Goal: Information Seeking & Learning: Learn about a topic

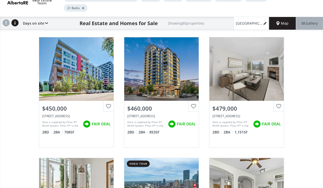
scroll to position [40, 0]
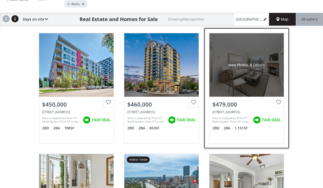
click at [249, 64] on div "View Photos & Details" at bounding box center [246, 64] width 74 height 63
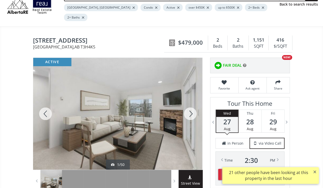
scroll to position [31, 0]
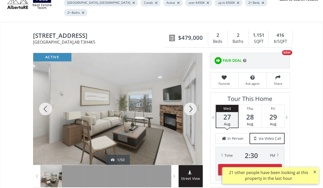
click at [190, 98] on div at bounding box center [190, 109] width 24 height 112
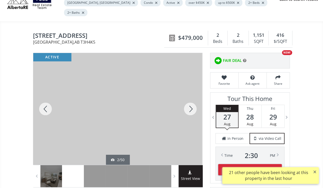
click at [190, 98] on div at bounding box center [190, 109] width 24 height 112
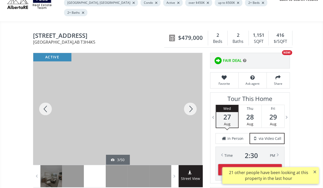
click at [190, 98] on div at bounding box center [190, 109] width 24 height 112
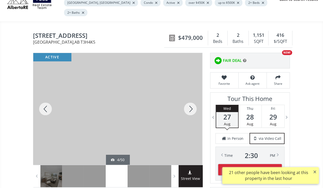
click at [190, 98] on div at bounding box center [190, 109] width 24 height 112
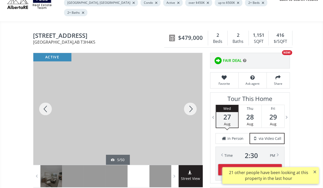
click at [190, 98] on div at bounding box center [190, 109] width 24 height 112
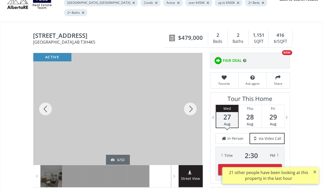
click at [190, 98] on div at bounding box center [190, 109] width 24 height 112
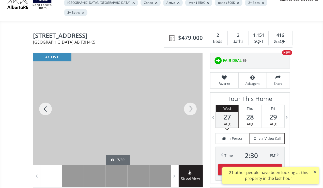
click at [190, 98] on div at bounding box center [190, 109] width 24 height 112
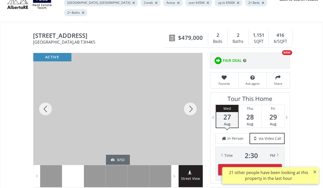
click at [190, 98] on div at bounding box center [190, 109] width 24 height 112
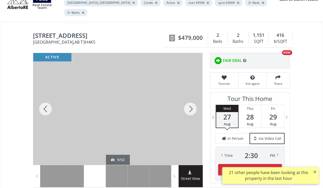
click at [190, 98] on div at bounding box center [190, 109] width 24 height 112
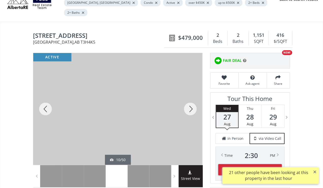
click at [190, 98] on div at bounding box center [190, 109] width 24 height 112
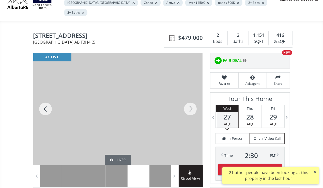
click at [190, 98] on div at bounding box center [190, 109] width 24 height 112
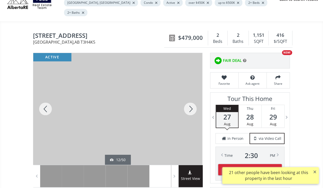
click at [190, 98] on div at bounding box center [190, 109] width 24 height 112
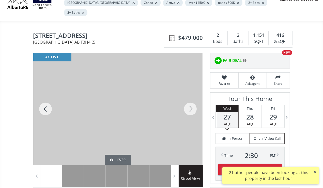
click at [190, 98] on div at bounding box center [190, 109] width 24 height 112
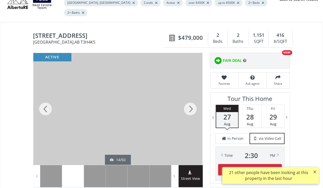
click at [190, 98] on div at bounding box center [190, 109] width 24 height 112
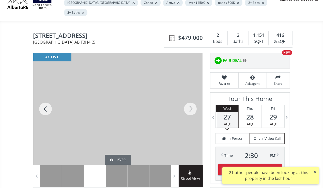
click at [190, 98] on div at bounding box center [190, 109] width 24 height 112
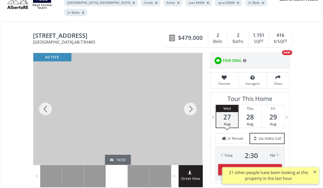
click at [190, 98] on div at bounding box center [190, 109] width 24 height 112
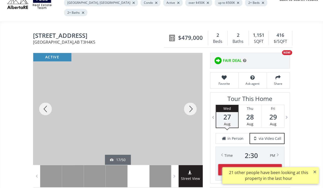
click at [190, 98] on div at bounding box center [190, 109] width 24 height 112
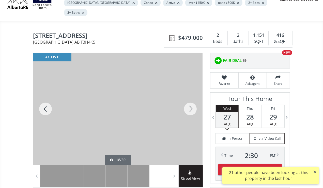
click at [190, 98] on div at bounding box center [190, 109] width 24 height 112
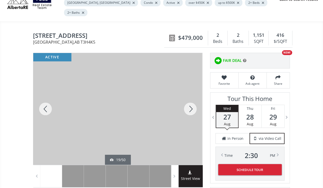
click at [190, 98] on div at bounding box center [190, 109] width 24 height 112
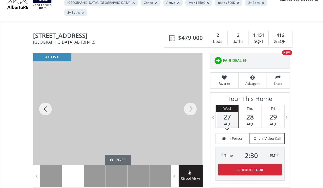
click at [190, 98] on div at bounding box center [190, 109] width 24 height 112
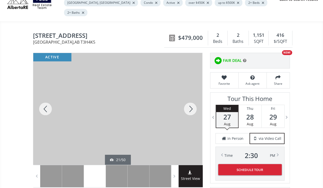
click at [190, 98] on div at bounding box center [190, 109] width 24 height 112
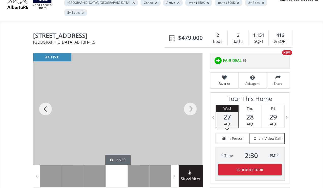
click at [190, 98] on div at bounding box center [190, 109] width 24 height 112
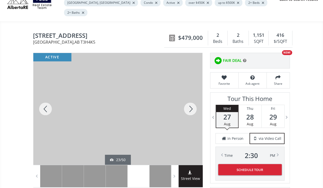
click at [190, 98] on div at bounding box center [190, 109] width 24 height 112
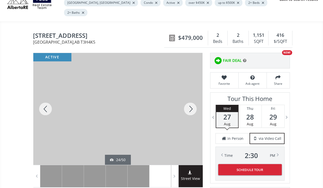
click at [190, 98] on div at bounding box center [190, 109] width 24 height 112
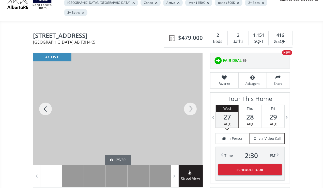
click at [190, 98] on div at bounding box center [190, 109] width 24 height 112
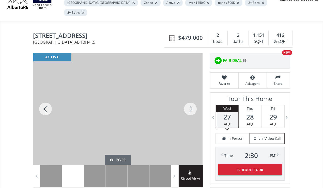
click at [190, 98] on div at bounding box center [190, 109] width 24 height 112
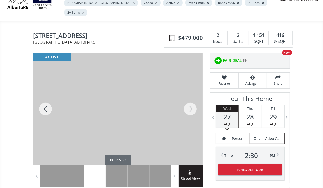
click at [190, 98] on div at bounding box center [190, 109] width 24 height 112
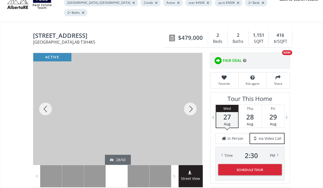
click at [190, 98] on div at bounding box center [190, 109] width 24 height 112
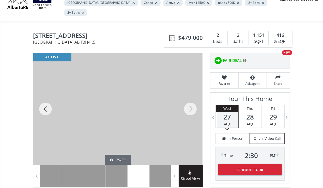
click at [190, 98] on div at bounding box center [190, 109] width 24 height 112
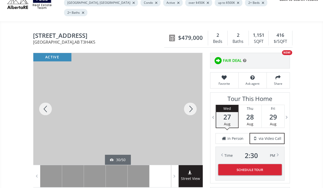
click at [190, 98] on div at bounding box center [190, 109] width 24 height 112
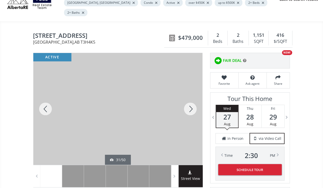
click at [190, 98] on div at bounding box center [190, 109] width 24 height 112
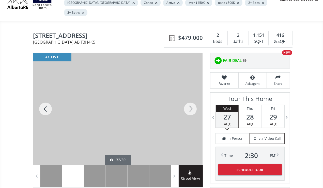
click at [190, 98] on div at bounding box center [190, 109] width 24 height 112
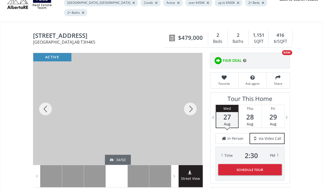
click at [190, 98] on div at bounding box center [190, 109] width 24 height 112
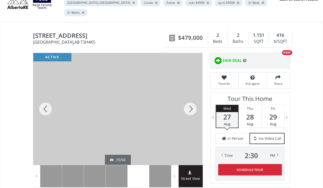
click at [190, 98] on div at bounding box center [190, 109] width 24 height 112
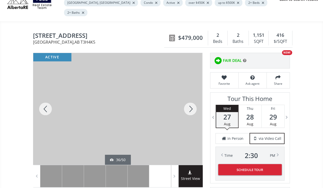
click at [190, 98] on div at bounding box center [190, 109] width 24 height 112
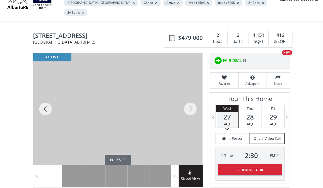
click at [190, 98] on div at bounding box center [190, 109] width 24 height 112
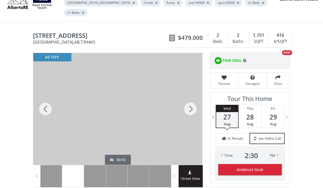
click at [190, 98] on div at bounding box center [190, 109] width 24 height 112
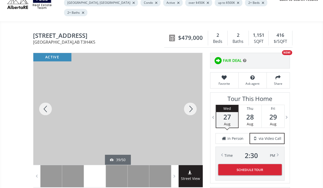
click at [190, 98] on div at bounding box center [190, 109] width 24 height 112
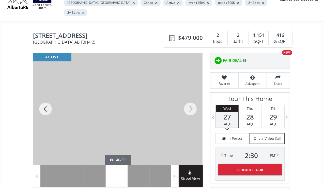
click at [190, 98] on div at bounding box center [190, 109] width 24 height 112
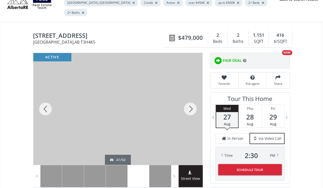
click at [190, 98] on div at bounding box center [190, 109] width 24 height 112
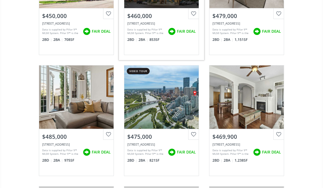
scroll to position [129, 0]
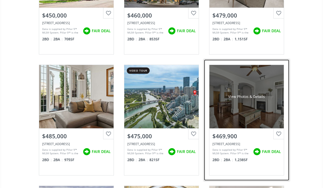
click at [248, 98] on div "View Photos & Details" at bounding box center [246, 96] width 74 height 63
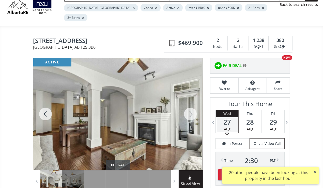
scroll to position [27, 0]
click at [189, 102] on div at bounding box center [190, 114] width 24 height 112
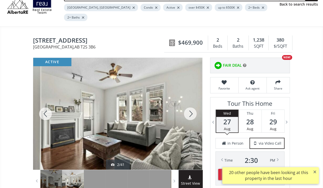
click at [189, 102] on div at bounding box center [190, 114] width 24 height 112
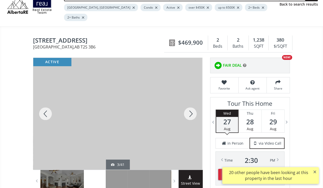
click at [189, 102] on div at bounding box center [190, 114] width 24 height 112
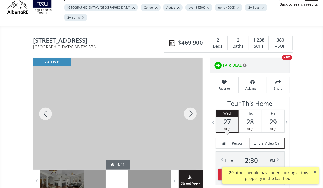
click at [189, 102] on div at bounding box center [190, 114] width 24 height 112
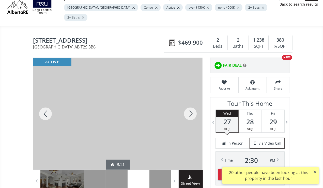
click at [189, 102] on div at bounding box center [190, 114] width 24 height 112
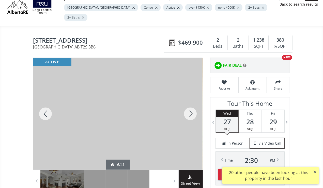
click at [189, 102] on div at bounding box center [190, 114] width 24 height 112
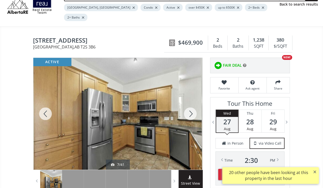
click at [189, 102] on div at bounding box center [190, 114] width 24 height 112
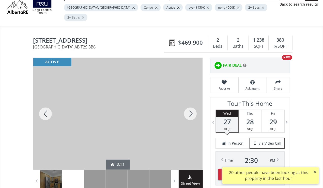
click at [189, 102] on div at bounding box center [190, 114] width 24 height 112
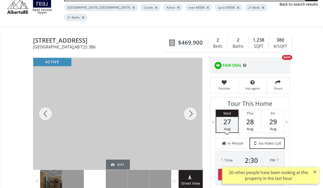
click at [189, 102] on div at bounding box center [190, 114] width 24 height 112
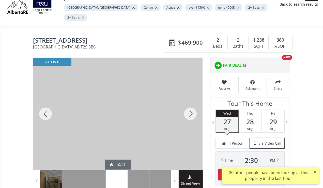
click at [189, 102] on div at bounding box center [190, 114] width 24 height 112
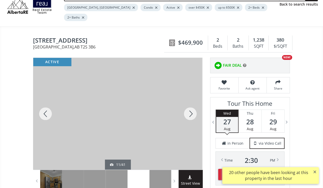
click at [189, 102] on div at bounding box center [190, 114] width 24 height 112
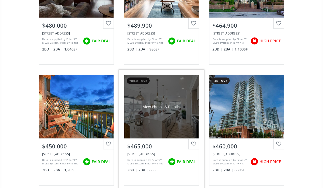
scroll to position [483, 0]
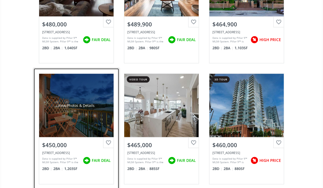
click at [79, 103] on div "View Photos & Details" at bounding box center [76, 105] width 37 height 5
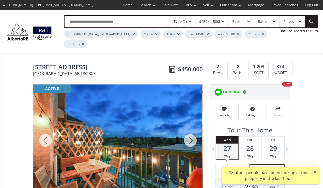
click at [192, 128] on div at bounding box center [190, 141] width 24 height 112
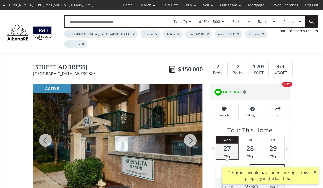
click at [192, 128] on div at bounding box center [190, 141] width 24 height 112
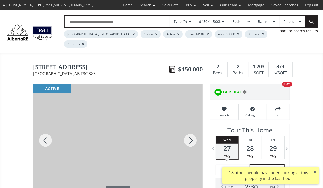
click at [192, 128] on div at bounding box center [190, 141] width 24 height 112
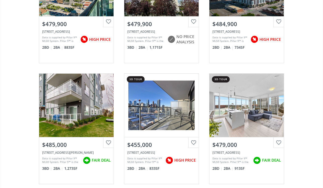
scroll to position [1089, 0]
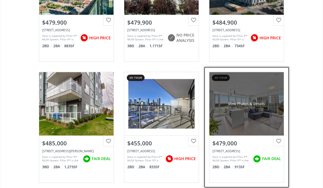
click at [269, 109] on div "View Photos & Details" at bounding box center [246, 103] width 74 height 63
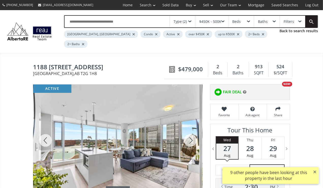
click at [190, 129] on div at bounding box center [190, 141] width 24 height 112
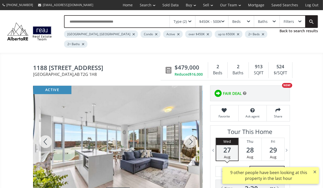
click at [190, 129] on div at bounding box center [190, 142] width 24 height 112
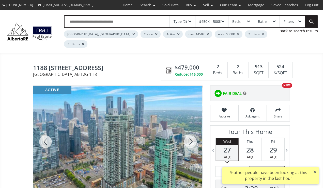
click at [190, 129] on div at bounding box center [190, 142] width 24 height 112
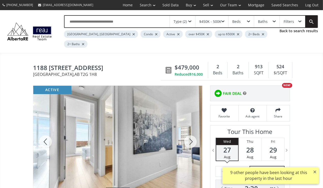
click at [190, 129] on div at bounding box center [190, 142] width 24 height 112
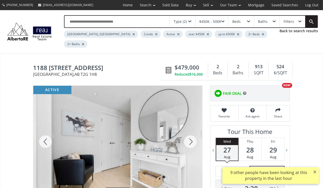
click at [190, 129] on div at bounding box center [190, 142] width 24 height 112
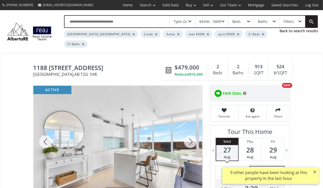
click at [190, 129] on div at bounding box center [190, 142] width 24 height 112
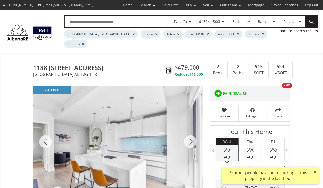
click at [190, 129] on div at bounding box center [190, 142] width 24 height 112
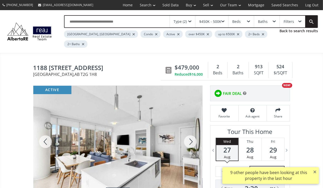
click at [190, 129] on div at bounding box center [190, 142] width 24 height 112
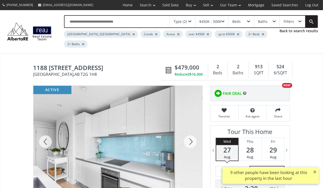
click at [190, 129] on div at bounding box center [190, 142] width 24 height 112
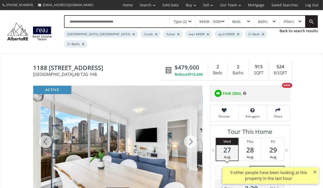
click at [190, 129] on div at bounding box center [190, 142] width 24 height 112
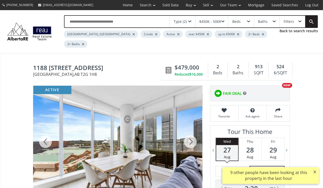
click at [190, 129] on div at bounding box center [190, 142] width 24 height 112
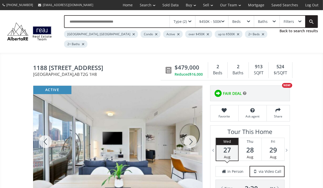
click at [190, 129] on div at bounding box center [190, 142] width 24 height 112
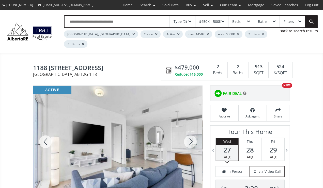
click at [190, 129] on div at bounding box center [190, 142] width 24 height 112
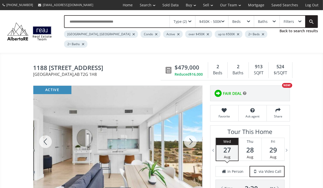
click at [190, 129] on div at bounding box center [190, 142] width 24 height 112
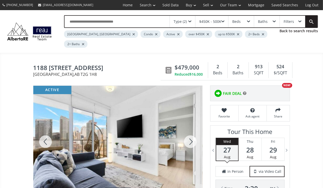
click at [190, 129] on div at bounding box center [190, 142] width 24 height 112
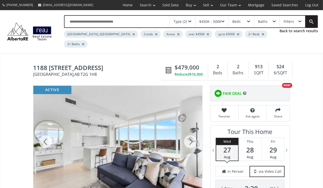
click at [190, 129] on div at bounding box center [190, 142] width 24 height 112
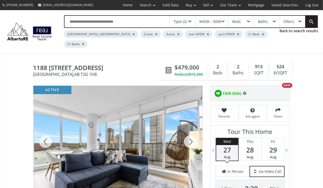
click at [190, 129] on div at bounding box center [190, 142] width 24 height 112
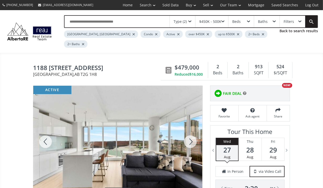
click at [190, 129] on div at bounding box center [190, 142] width 24 height 112
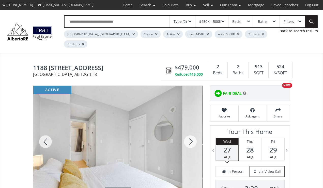
click at [190, 129] on div at bounding box center [190, 142] width 24 height 112
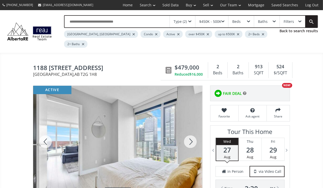
click at [190, 129] on div at bounding box center [190, 142] width 24 height 112
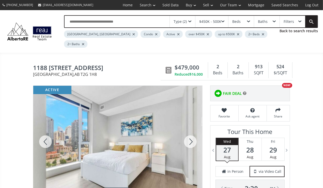
click at [190, 129] on div at bounding box center [190, 142] width 24 height 112
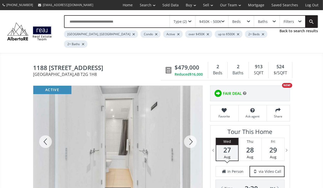
click at [190, 129] on div at bounding box center [190, 142] width 24 height 112
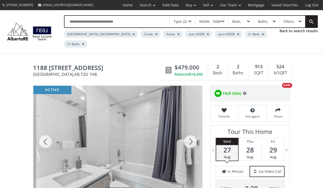
click at [190, 129] on div at bounding box center [190, 142] width 24 height 112
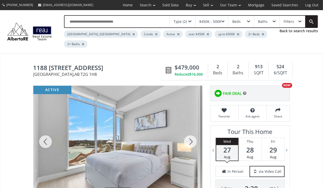
click at [190, 129] on div at bounding box center [190, 142] width 24 height 112
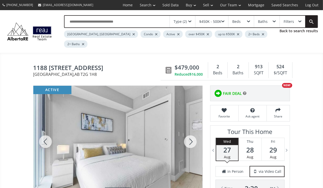
click at [190, 129] on div at bounding box center [190, 142] width 24 height 112
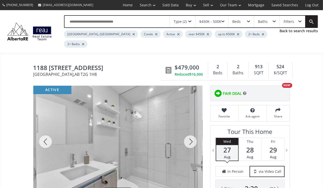
click at [190, 129] on div at bounding box center [190, 142] width 24 height 112
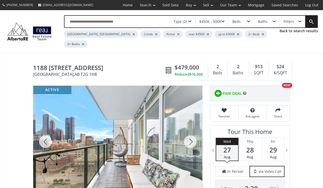
click at [190, 129] on div at bounding box center [190, 142] width 24 height 112
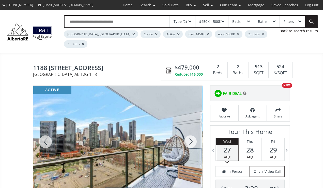
click at [190, 129] on div at bounding box center [190, 142] width 24 height 112
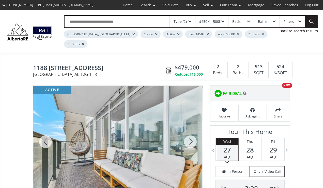
click at [190, 129] on div at bounding box center [190, 142] width 24 height 112
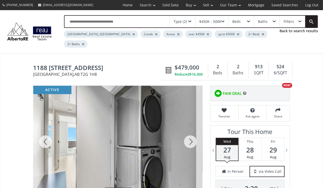
click at [190, 129] on div at bounding box center [190, 142] width 24 height 112
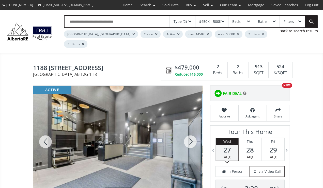
click at [190, 129] on div at bounding box center [190, 142] width 24 height 112
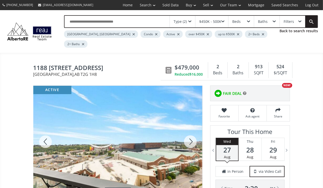
click at [190, 129] on div at bounding box center [190, 142] width 24 height 112
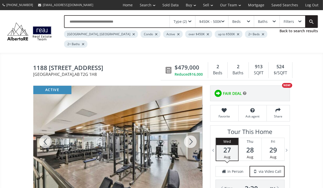
click at [190, 129] on div at bounding box center [190, 142] width 24 height 112
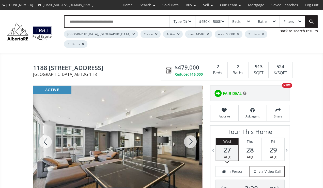
click at [190, 129] on div at bounding box center [190, 142] width 24 height 112
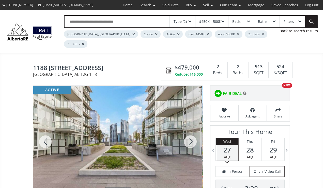
click at [190, 129] on div at bounding box center [190, 142] width 24 height 112
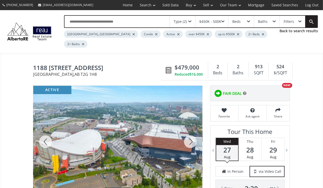
click at [190, 129] on div at bounding box center [190, 142] width 24 height 112
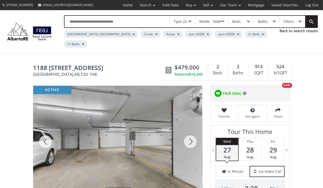
click at [190, 129] on div at bounding box center [190, 142] width 24 height 112
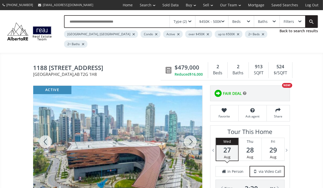
click at [190, 129] on div at bounding box center [190, 142] width 24 height 112
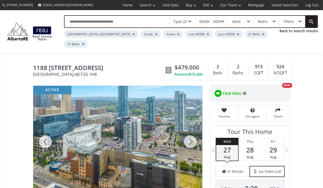
click at [190, 129] on div at bounding box center [190, 142] width 24 height 112
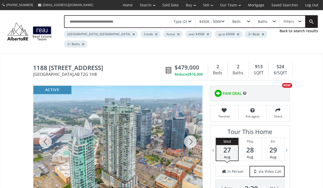
click at [190, 129] on div at bounding box center [190, 142] width 24 height 112
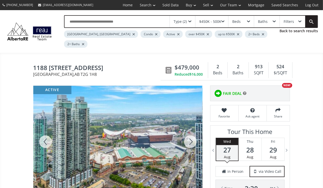
click at [190, 129] on div at bounding box center [190, 142] width 24 height 112
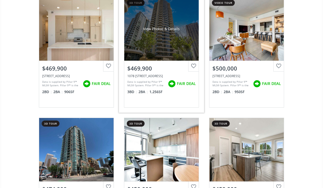
scroll to position [1285, 0]
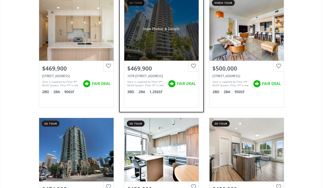
click at [156, 43] on div "View Photos & Details" at bounding box center [161, 28] width 74 height 63
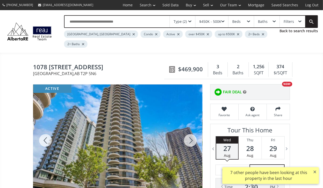
click at [188, 132] on div at bounding box center [190, 141] width 24 height 112
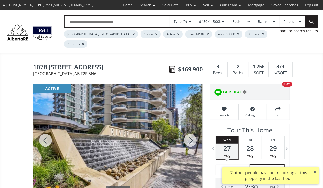
click at [188, 132] on div at bounding box center [190, 141] width 24 height 112
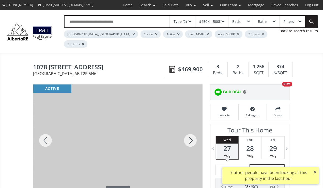
click at [188, 132] on div at bounding box center [190, 141] width 24 height 112
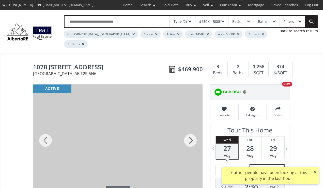
click at [188, 132] on div at bounding box center [190, 141] width 24 height 112
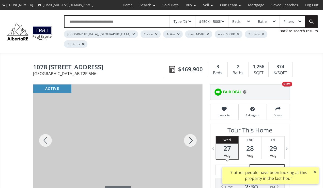
click at [188, 132] on div at bounding box center [190, 141] width 24 height 112
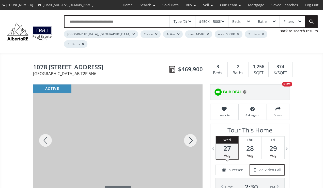
click at [188, 132] on div at bounding box center [190, 141] width 24 height 112
click at [49, 129] on div at bounding box center [45, 141] width 24 height 112
click at [191, 128] on div at bounding box center [190, 141] width 24 height 112
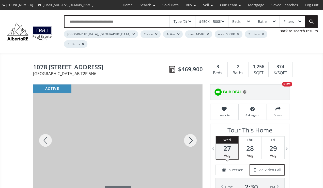
click at [191, 128] on div at bounding box center [190, 141] width 24 height 112
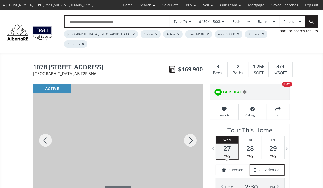
click at [191, 128] on div at bounding box center [190, 141] width 24 height 112
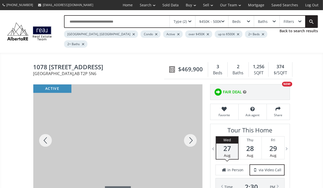
click at [194, 142] on div at bounding box center [190, 141] width 24 height 112
click at [198, 128] on div at bounding box center [190, 141] width 24 height 112
click at [195, 129] on div at bounding box center [190, 141] width 24 height 112
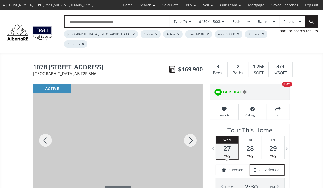
click at [195, 129] on div at bounding box center [190, 141] width 24 height 112
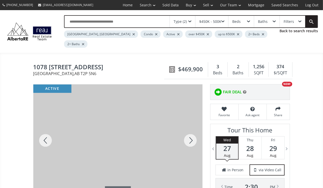
click at [195, 129] on div at bounding box center [190, 141] width 24 height 112
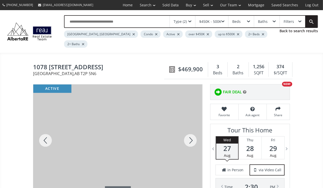
click at [195, 129] on div at bounding box center [190, 141] width 24 height 112
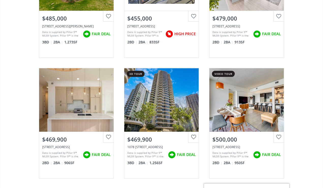
scroll to position [1210, 0]
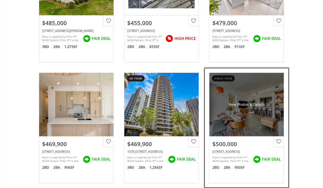
click at [250, 109] on div "View Photos & Details" at bounding box center [246, 104] width 74 height 63
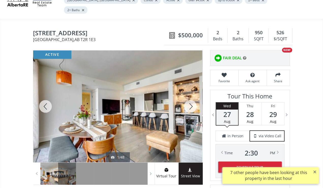
scroll to position [46, 0]
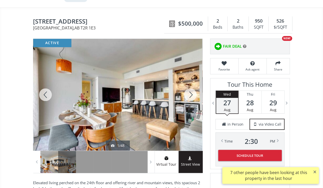
click at [189, 85] on div at bounding box center [190, 95] width 24 height 112
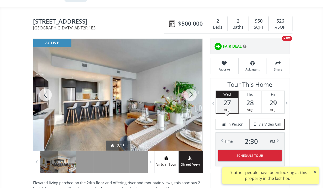
click at [189, 85] on div at bounding box center [190, 95] width 24 height 112
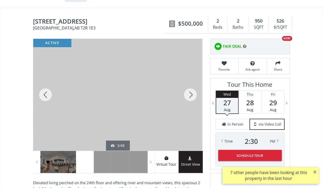
click at [189, 85] on div at bounding box center [190, 95] width 24 height 112
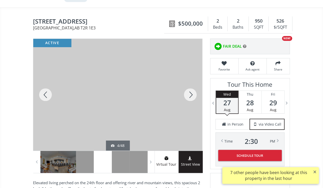
click at [189, 85] on div at bounding box center [190, 95] width 24 height 112
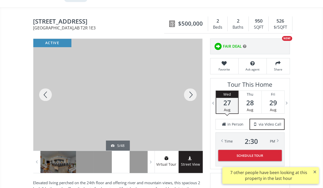
click at [189, 85] on div at bounding box center [190, 95] width 24 height 112
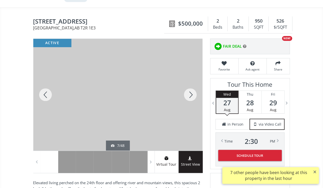
click at [189, 85] on div at bounding box center [190, 95] width 24 height 112
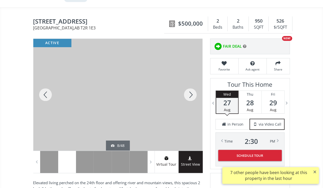
click at [189, 85] on div at bounding box center [190, 95] width 24 height 112
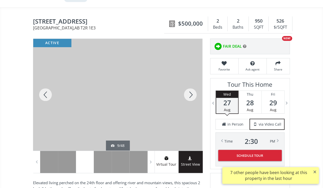
click at [189, 85] on div at bounding box center [190, 95] width 24 height 112
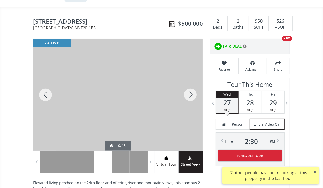
click at [189, 85] on div at bounding box center [190, 95] width 24 height 112
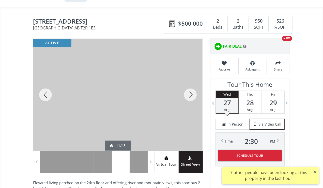
click at [189, 85] on div at bounding box center [190, 95] width 24 height 112
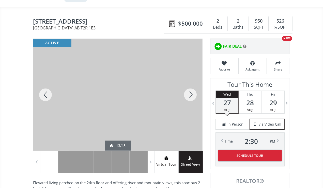
click at [189, 85] on div at bounding box center [190, 95] width 24 height 112
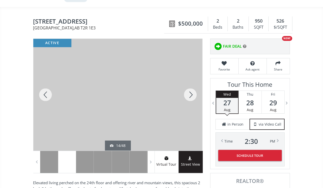
click at [189, 85] on div at bounding box center [190, 95] width 24 height 112
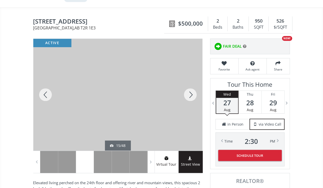
click at [189, 85] on div at bounding box center [190, 95] width 24 height 112
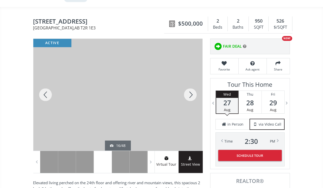
click at [189, 85] on div at bounding box center [190, 95] width 24 height 112
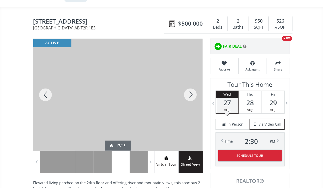
click at [189, 85] on div at bounding box center [190, 95] width 24 height 112
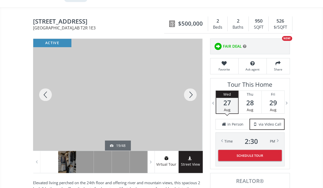
click at [189, 85] on div at bounding box center [190, 95] width 24 height 112
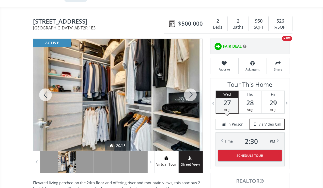
click at [189, 85] on div at bounding box center [190, 95] width 24 height 112
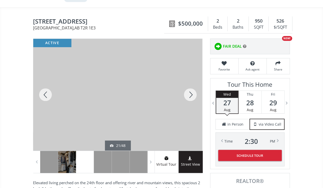
click at [189, 85] on div at bounding box center [190, 95] width 24 height 112
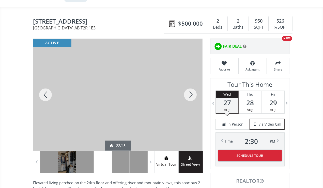
click at [189, 85] on div at bounding box center [190, 95] width 24 height 112
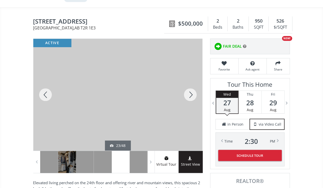
click at [189, 85] on div at bounding box center [190, 95] width 24 height 112
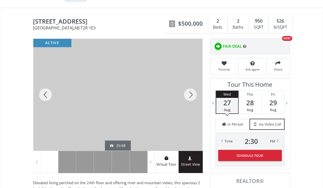
click at [189, 85] on div at bounding box center [190, 95] width 24 height 112
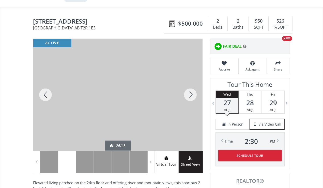
click at [189, 85] on div at bounding box center [190, 95] width 24 height 112
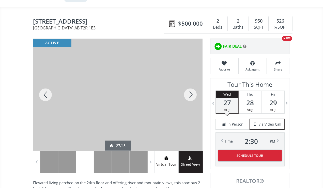
click at [189, 85] on div at bounding box center [190, 95] width 24 height 112
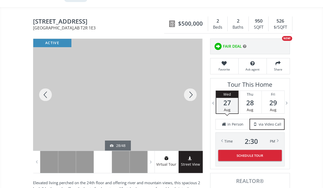
click at [189, 85] on div at bounding box center [190, 95] width 24 height 112
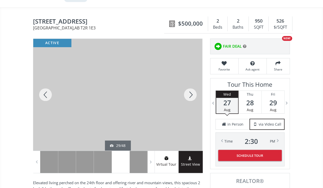
click at [189, 85] on div at bounding box center [190, 95] width 24 height 112
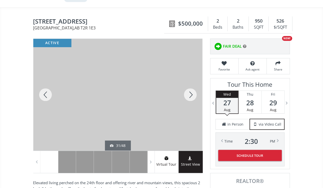
click at [189, 85] on div at bounding box center [190, 95] width 24 height 112
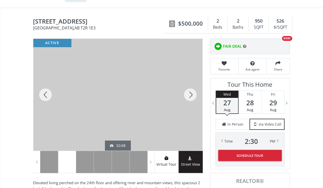
click at [189, 85] on div at bounding box center [190, 95] width 24 height 112
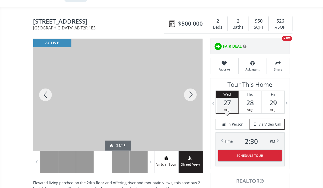
click at [189, 85] on div at bounding box center [190, 95] width 24 height 112
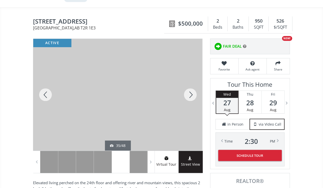
click at [189, 85] on div at bounding box center [190, 95] width 24 height 112
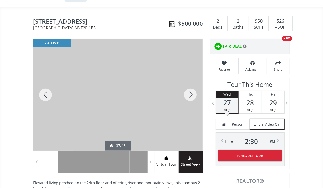
click at [189, 85] on div at bounding box center [190, 95] width 24 height 112
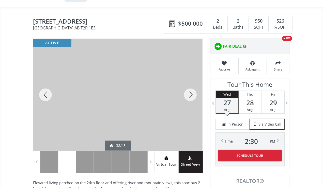
click at [189, 85] on div at bounding box center [190, 95] width 24 height 112
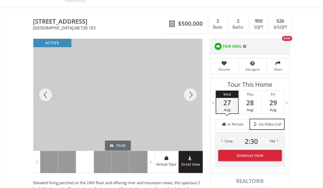
click at [189, 85] on div at bounding box center [190, 95] width 24 height 112
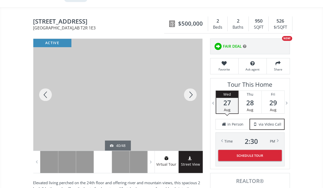
click at [189, 85] on div at bounding box center [190, 95] width 24 height 112
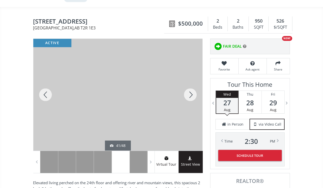
click at [189, 85] on div at bounding box center [190, 95] width 24 height 112
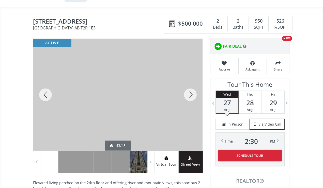
click at [189, 85] on div at bounding box center [190, 95] width 24 height 112
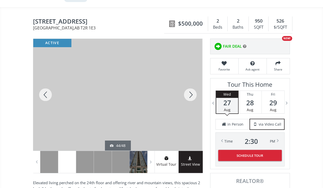
click at [189, 85] on div at bounding box center [190, 95] width 24 height 112
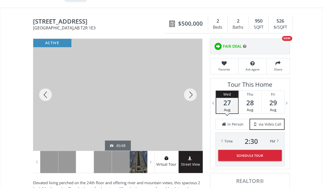
click at [189, 85] on div at bounding box center [190, 95] width 24 height 112
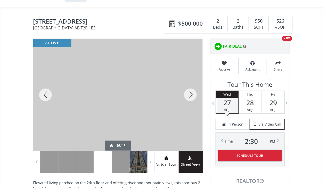
click at [189, 85] on div at bounding box center [190, 95] width 24 height 112
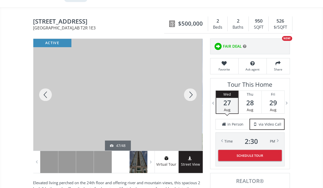
click at [189, 85] on div at bounding box center [190, 95] width 24 height 112
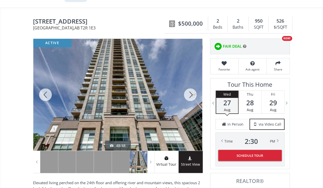
click at [189, 85] on div at bounding box center [190, 95] width 24 height 112
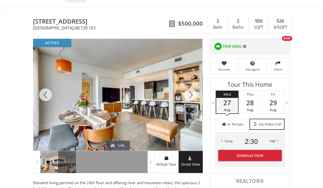
click at [189, 85] on div at bounding box center [190, 95] width 24 height 112
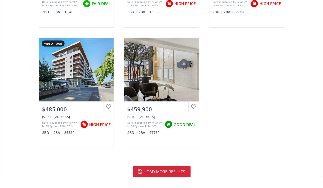
scroll to position [1972, 0]
